Goal: Task Accomplishment & Management: Complete application form

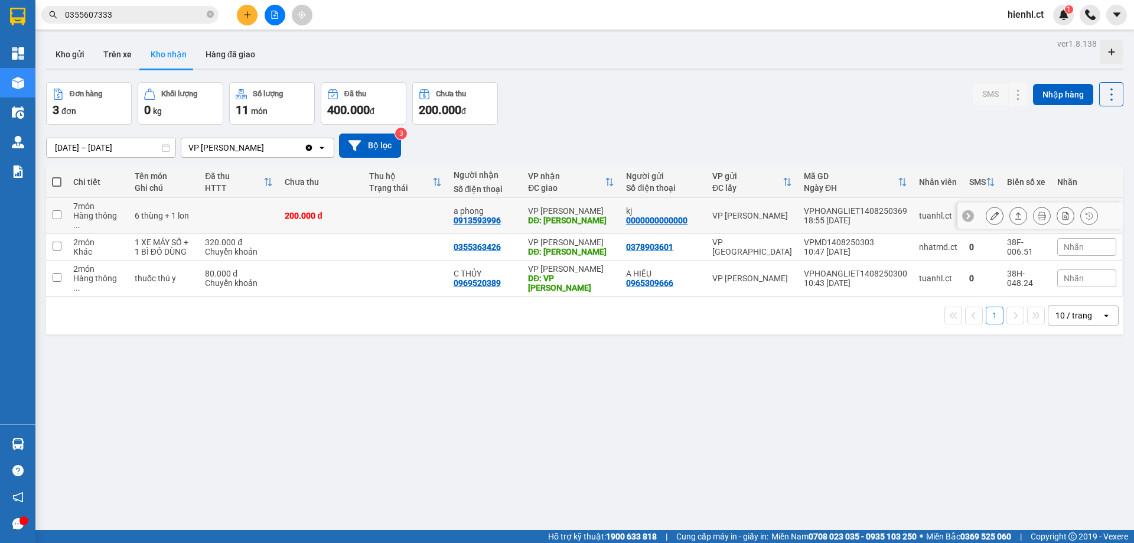
click at [57, 214] on td at bounding box center [56, 216] width 21 height 36
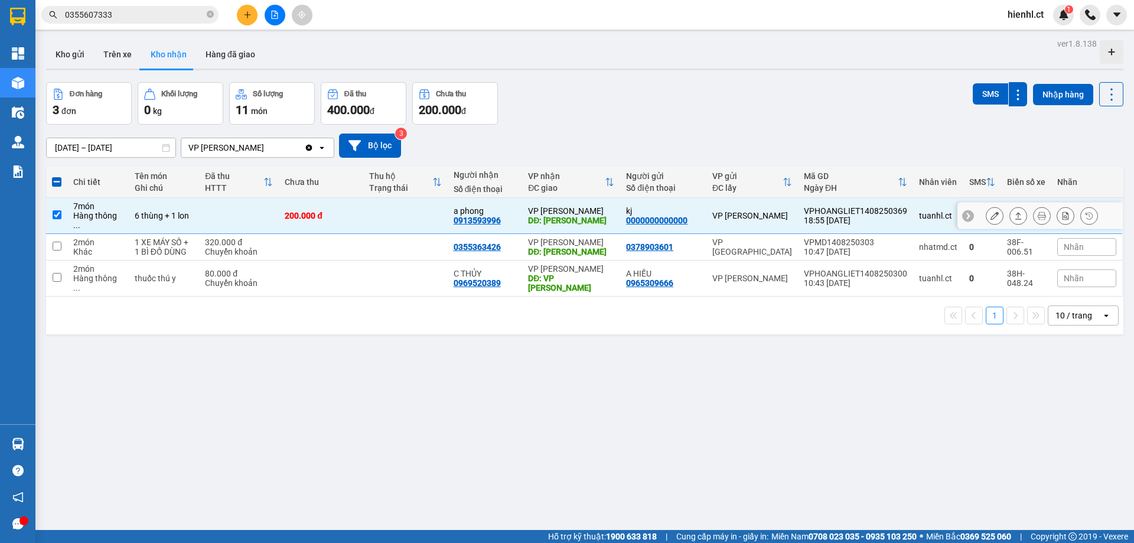
click at [57, 214] on td at bounding box center [56, 216] width 21 height 36
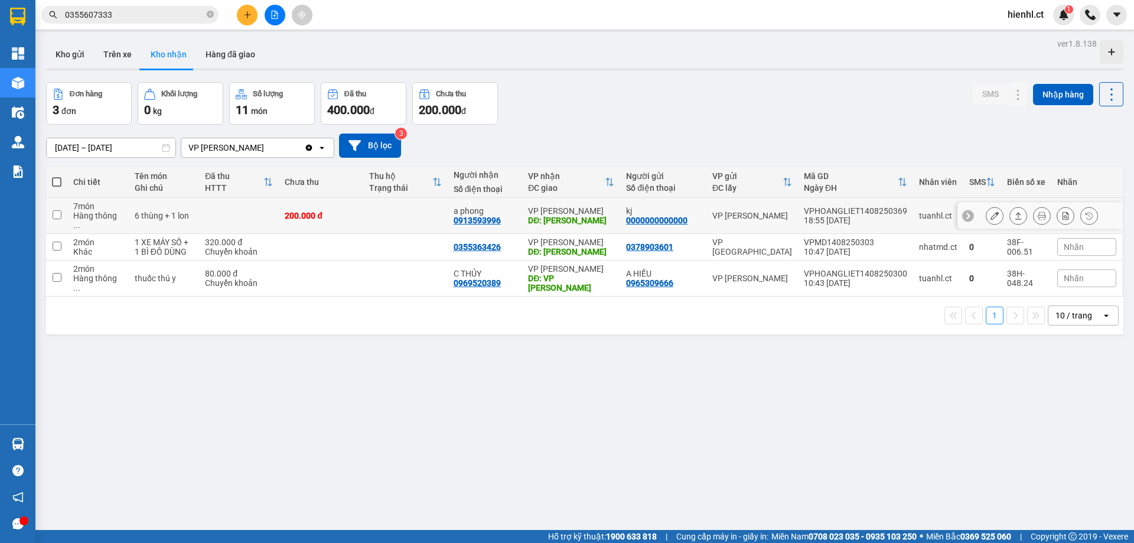
click at [57, 210] on input "checkbox" at bounding box center [57, 214] width 9 height 9
checkbox input "true"
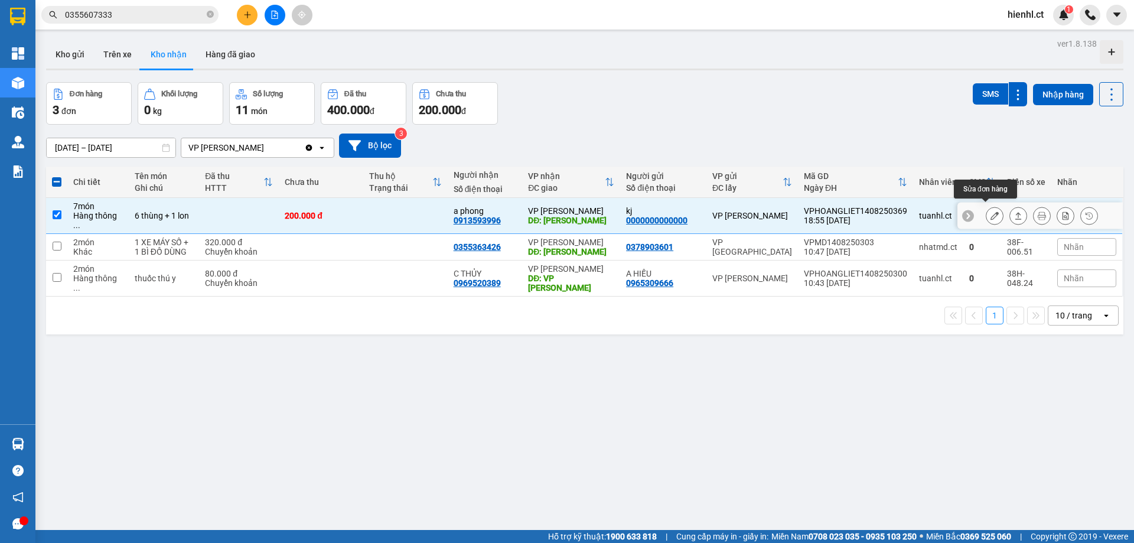
click at [990, 211] on icon at bounding box center [994, 215] width 8 height 8
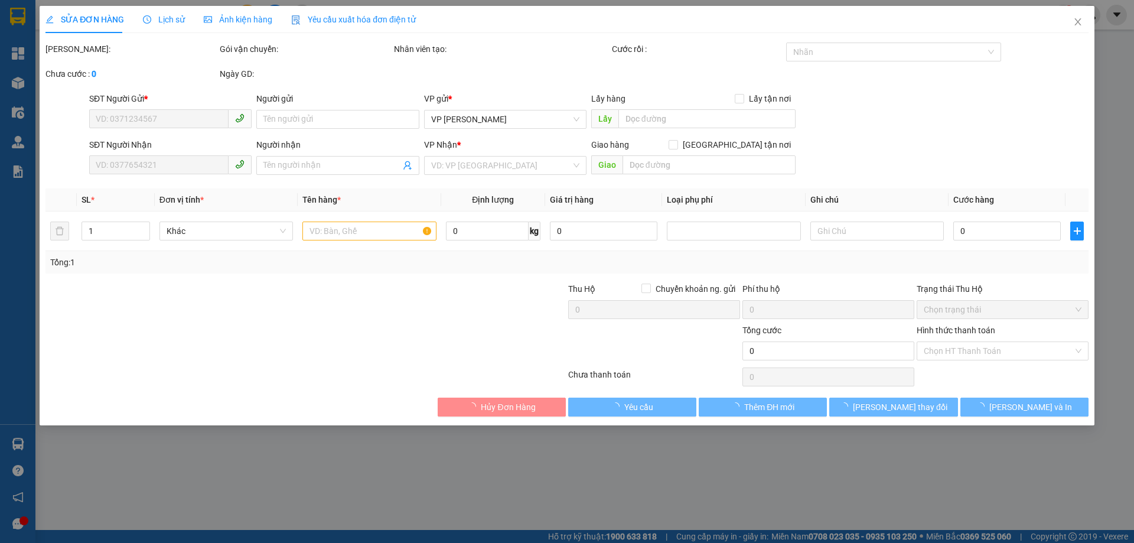
type input "0000000000000"
type input "kj"
type input "0913593996"
type input "a phong"
type input "hồng lĩnh"
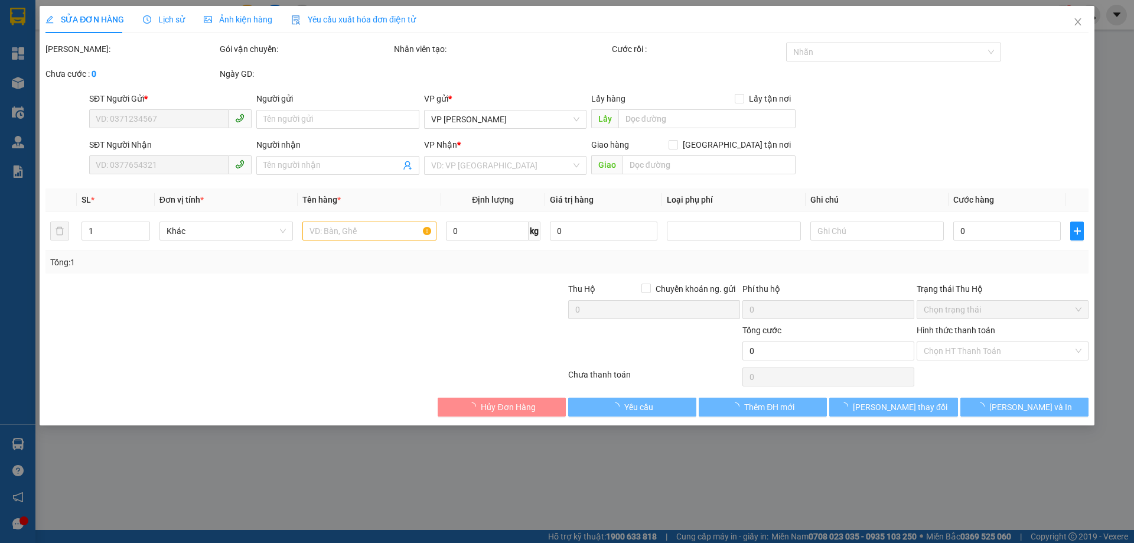
type input "200.000"
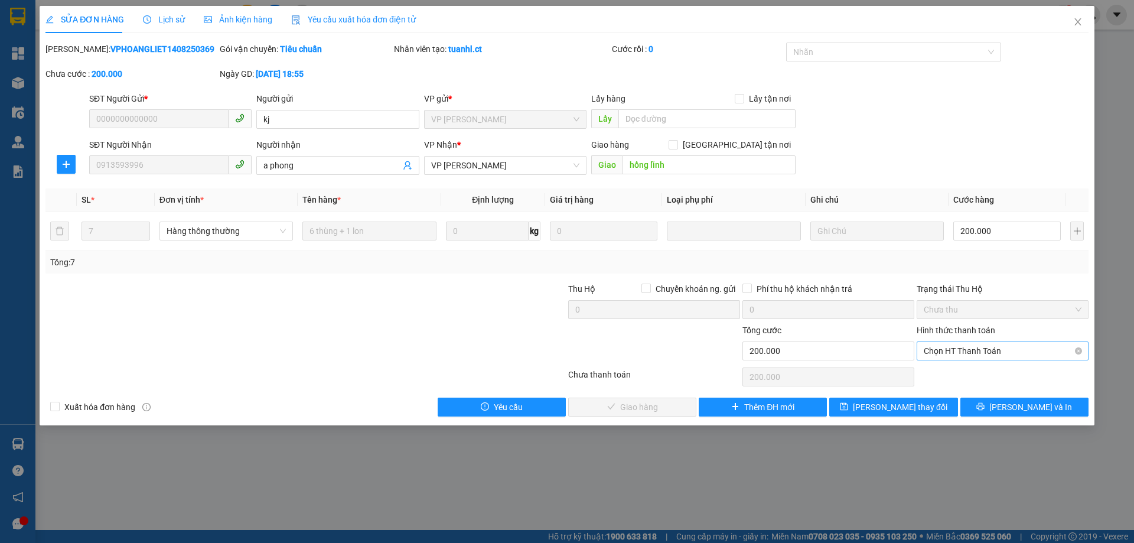
click at [942, 348] on span "Chọn HT Thanh Toán" at bounding box center [1002, 351] width 158 height 18
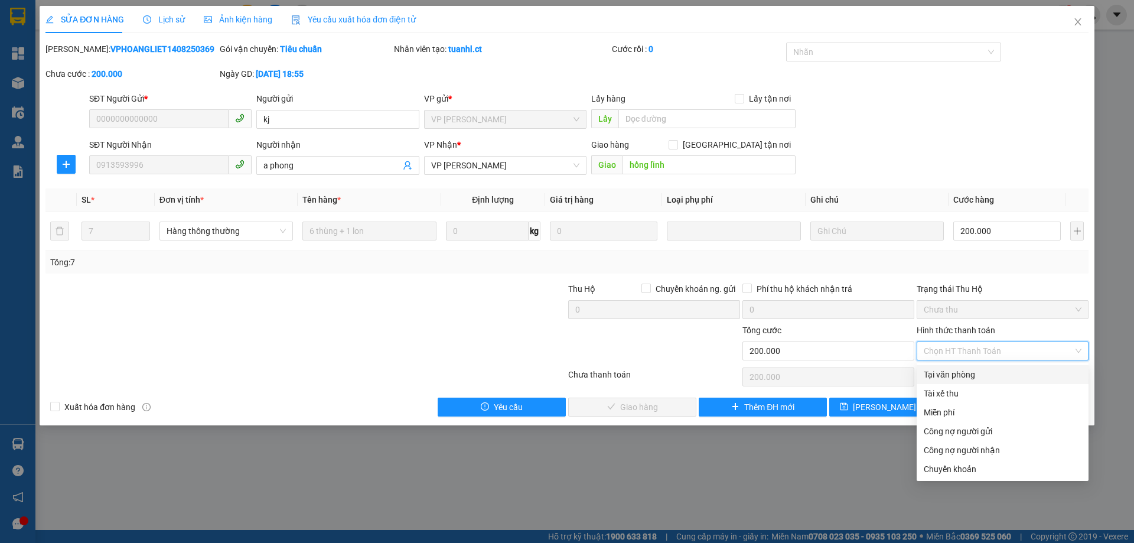
click at [950, 378] on div "Tại văn phòng" at bounding box center [1002, 374] width 158 height 13
type input "0"
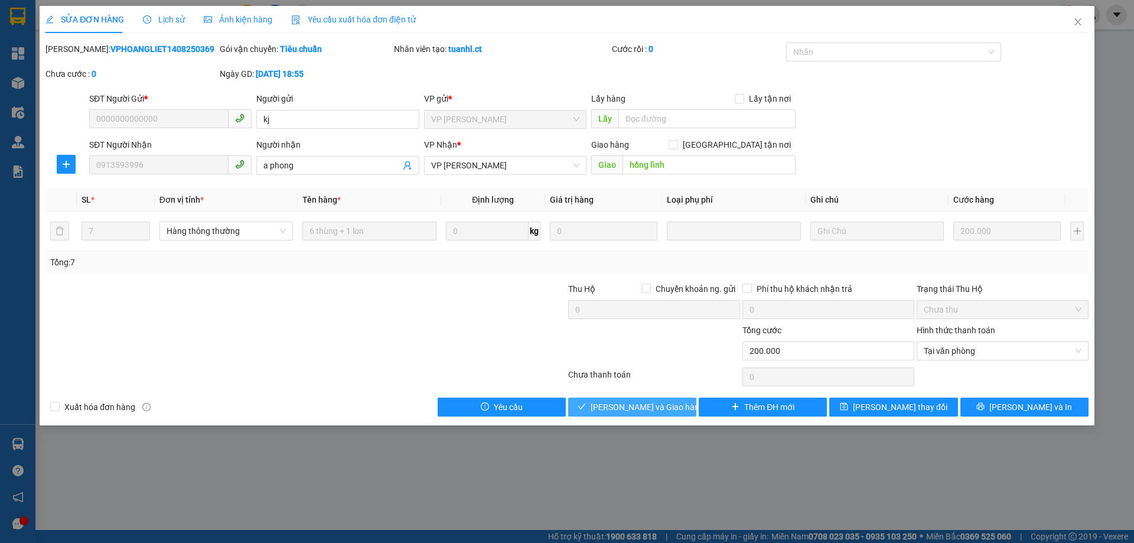
click at [629, 407] on span "[PERSON_NAME] và Giao hàng" at bounding box center [646, 406] width 113 height 13
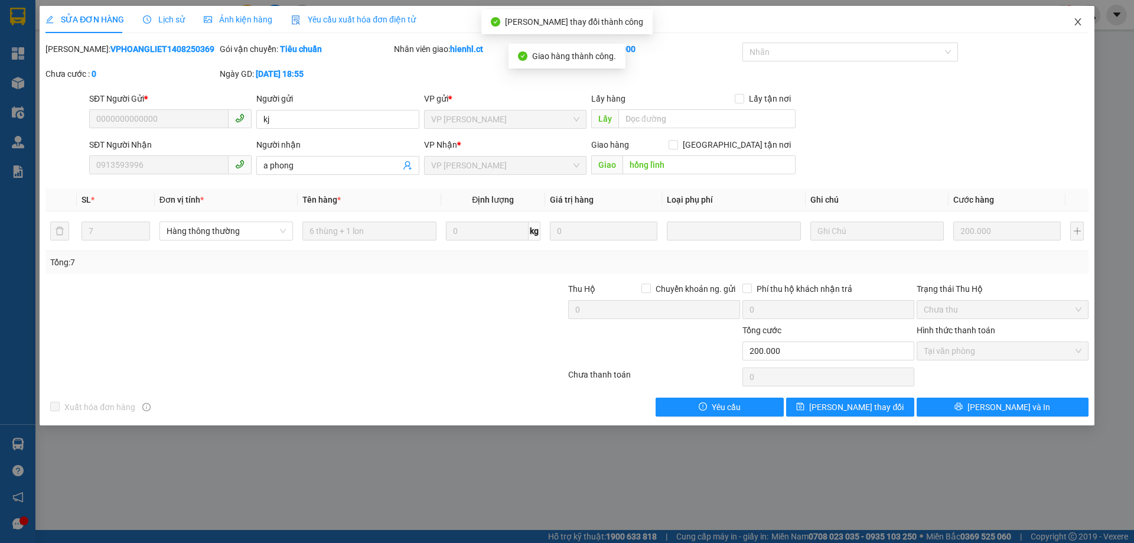
click at [1079, 19] on icon "close" at bounding box center [1077, 21] width 9 height 9
